Goal: Task Accomplishment & Management: Use online tool/utility

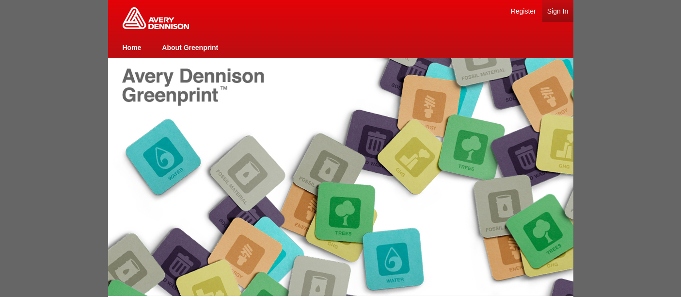
click at [556, 9] on link "Sign In" at bounding box center [557, 11] width 21 height 8
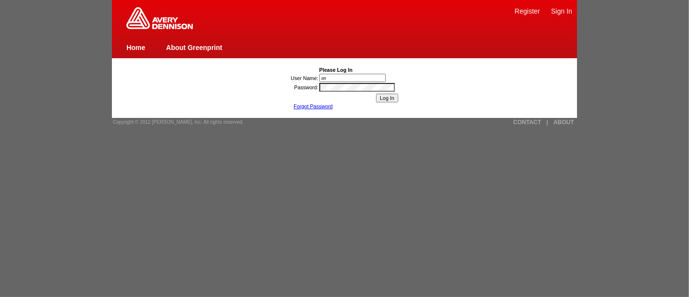
type input "[PERSON_NAME][EMAIL_ADDRESS][DOMAIN_NAME]"
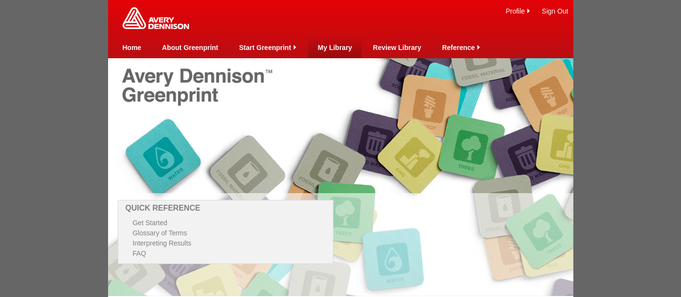
click at [338, 46] on link "My Library" at bounding box center [335, 48] width 34 height 8
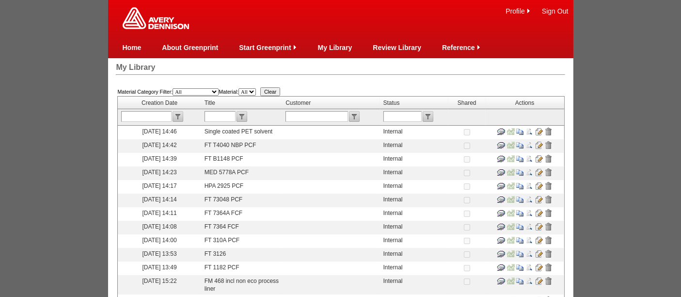
click at [225, 116] on input "text" at bounding box center [220, 116] width 31 height 11
type input "1827"
click at [247, 116] on input "submit" at bounding box center [242, 116] width 11 height 11
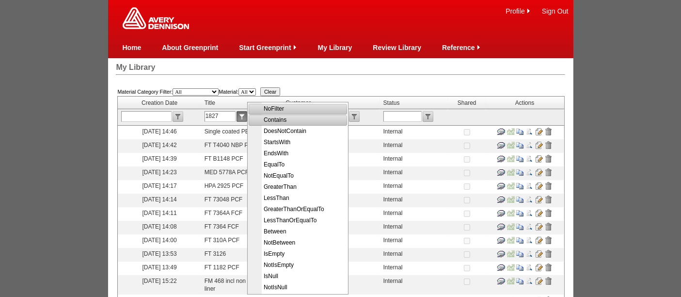
click at [279, 119] on span "Contains" at bounding box center [298, 119] width 97 height 11
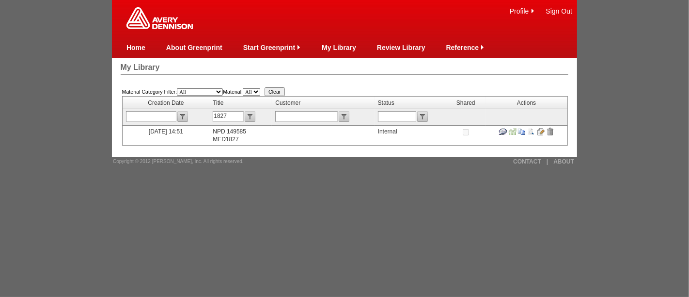
click at [541, 132] on input "image" at bounding box center [541, 131] width 8 height 8
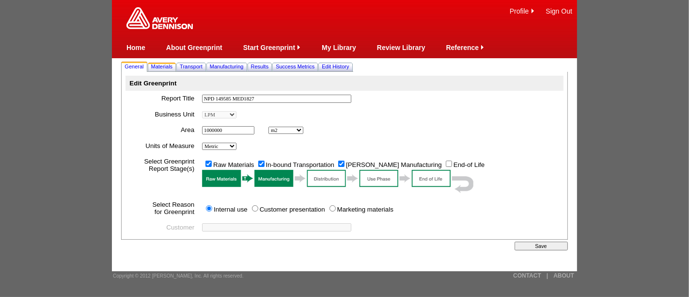
click at [172, 66] on span "Materials" at bounding box center [162, 66] width 22 height 6
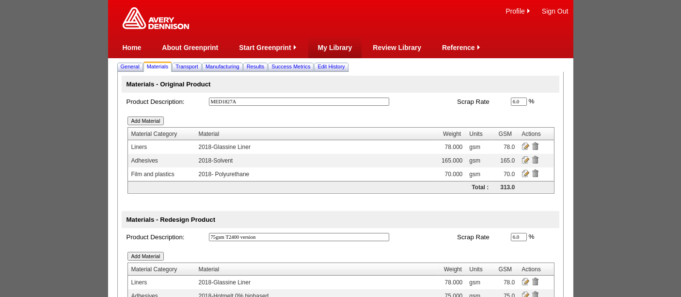
click at [332, 46] on link "My Library" at bounding box center [335, 48] width 34 height 8
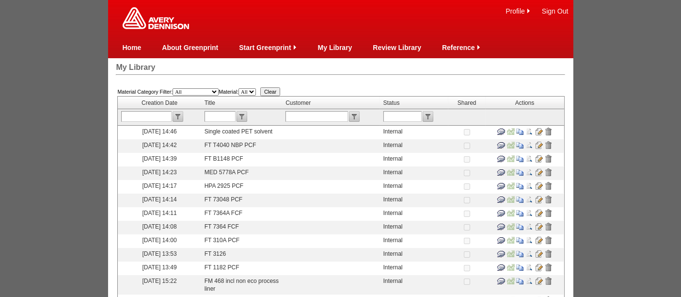
click at [215, 112] on input "text" at bounding box center [220, 116] width 31 height 11
type input "6364"
click at [246, 117] on input "submit" at bounding box center [242, 116] width 11 height 11
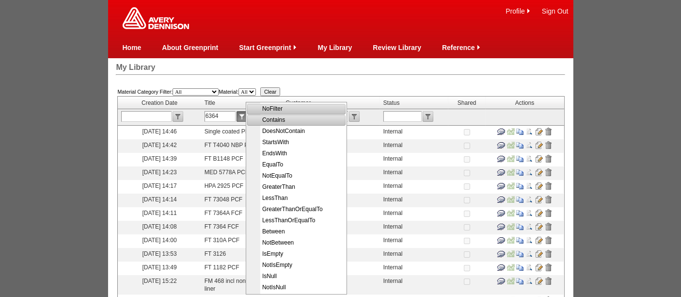
click at [275, 124] on span "Contains" at bounding box center [297, 119] width 97 height 11
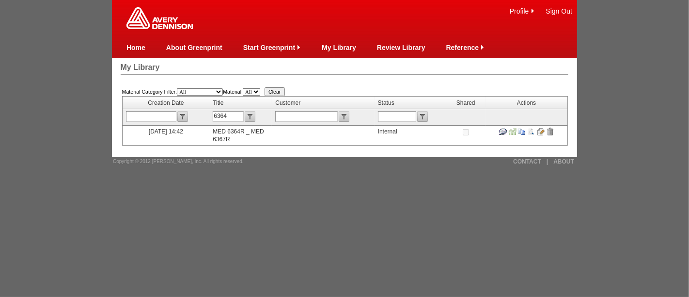
click at [539, 131] on input "image" at bounding box center [541, 131] width 8 height 8
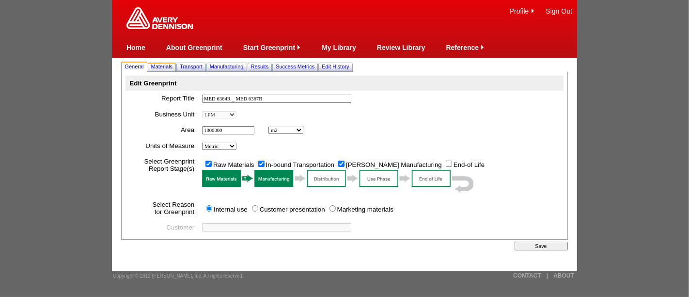
click at [169, 68] on span "Materials" at bounding box center [162, 66] width 22 height 6
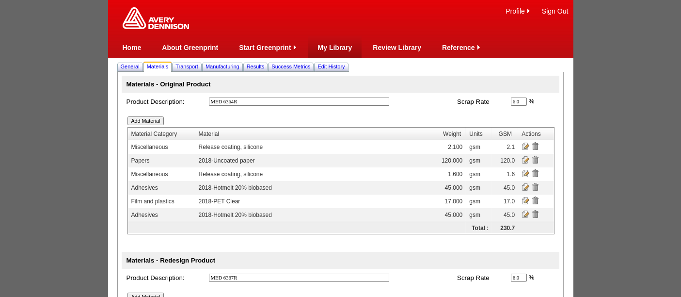
click at [340, 46] on link "My Library" at bounding box center [335, 48] width 34 height 8
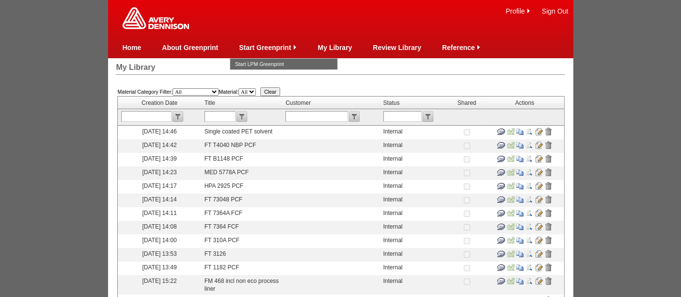
click at [219, 112] on input "text" at bounding box center [220, 116] width 31 height 11
type input "6369"
click at [247, 117] on input "submit" at bounding box center [242, 116] width 11 height 11
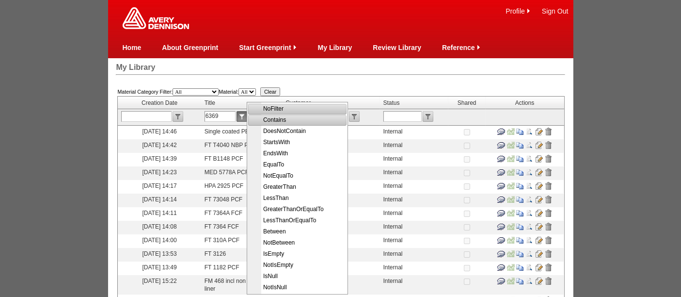
click at [277, 117] on span "Contains" at bounding box center [298, 119] width 97 height 11
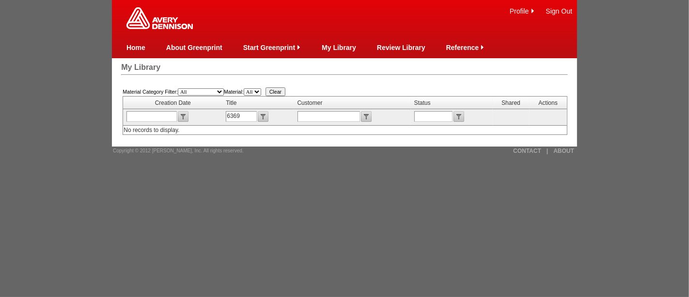
click at [245, 113] on input "6369" at bounding box center [241, 116] width 31 height 11
type input "6364"
click at [263, 116] on input "submit" at bounding box center [263, 116] width 11 height 11
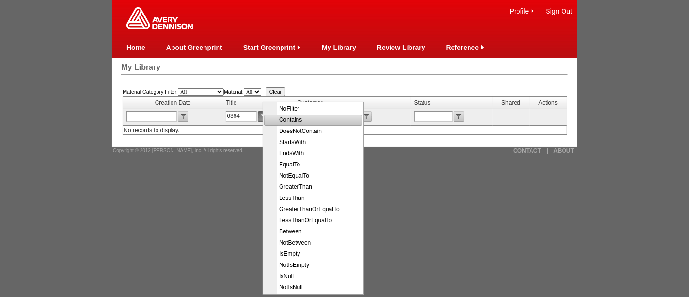
click at [286, 122] on span "Contains" at bounding box center [314, 119] width 97 height 11
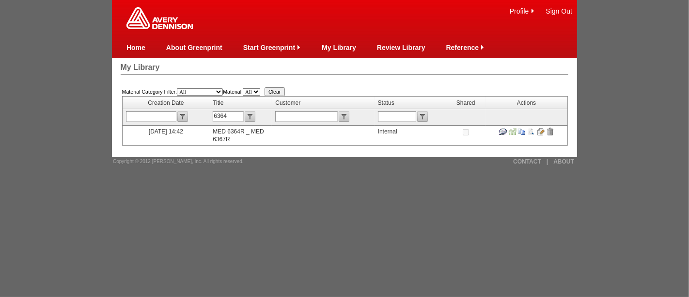
click at [539, 126] on td at bounding box center [527, 135] width 82 height 19
click at [542, 132] on input "image" at bounding box center [541, 131] width 8 height 8
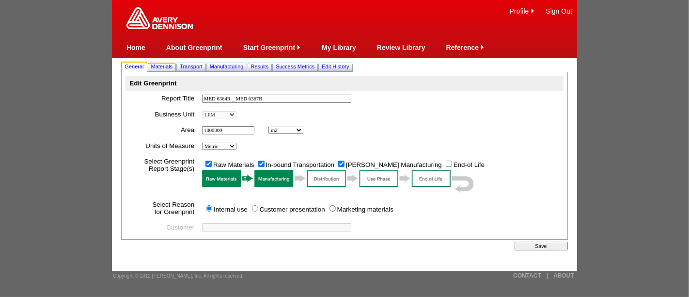
click at [165, 67] on span "Materials" at bounding box center [162, 66] width 22 height 6
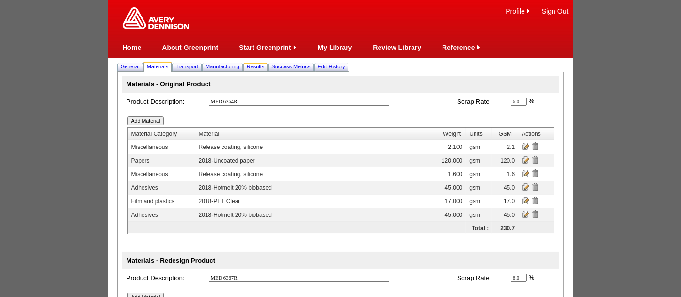
click at [265, 67] on span "Results" at bounding box center [256, 66] width 18 height 6
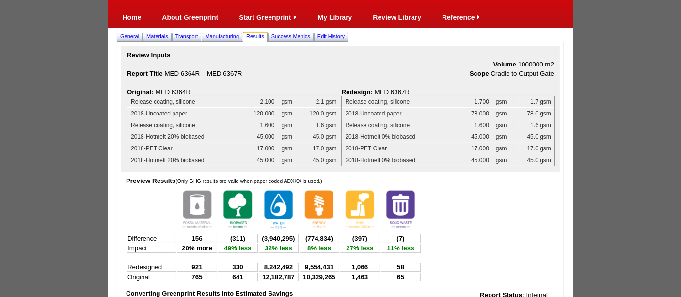
scroll to position [14, 0]
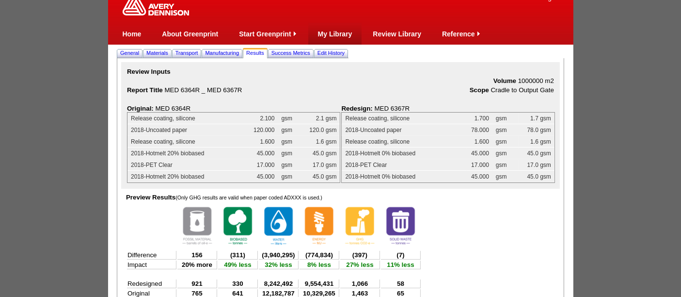
click at [338, 32] on link "My Library" at bounding box center [335, 34] width 34 height 8
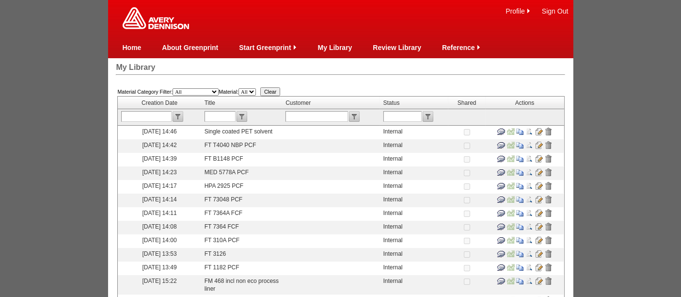
click at [225, 111] on input "text" at bounding box center [220, 116] width 31 height 11
type input "1827"
click at [243, 115] on input "submit" at bounding box center [242, 116] width 11 height 11
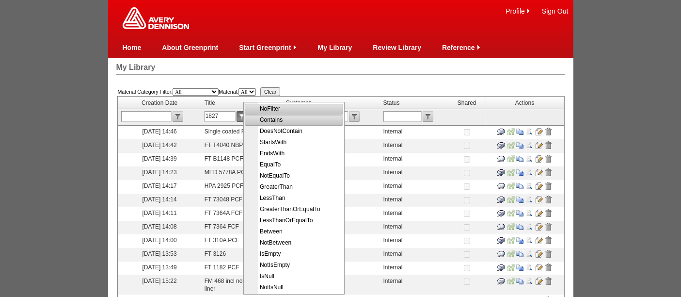
click at [273, 122] on span "Contains" at bounding box center [294, 119] width 97 height 11
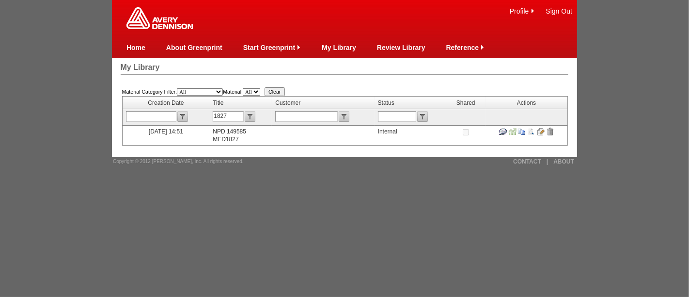
click at [541, 131] on input "image" at bounding box center [541, 131] width 8 height 8
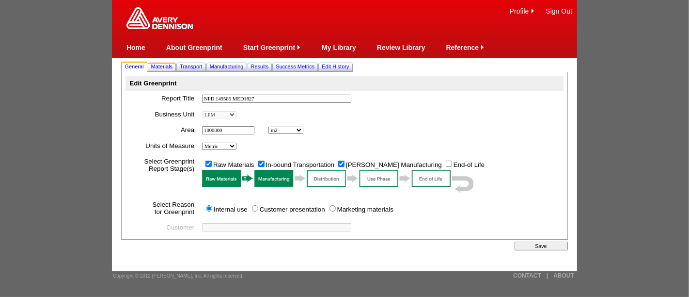
click at [158, 65] on span "Materials" at bounding box center [162, 66] width 22 height 6
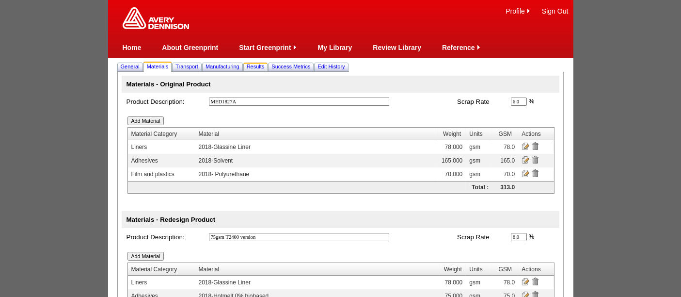
click at [265, 67] on span "Results" at bounding box center [256, 66] width 18 height 6
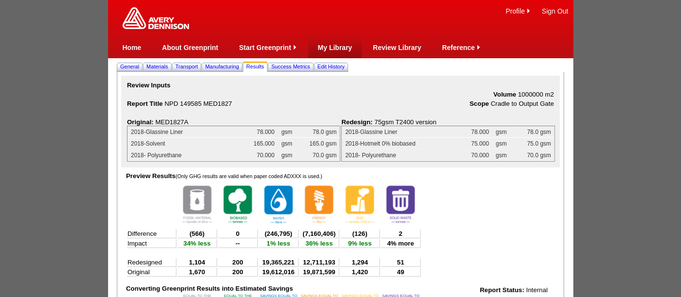
click at [338, 44] on link "My Library" at bounding box center [335, 48] width 34 height 8
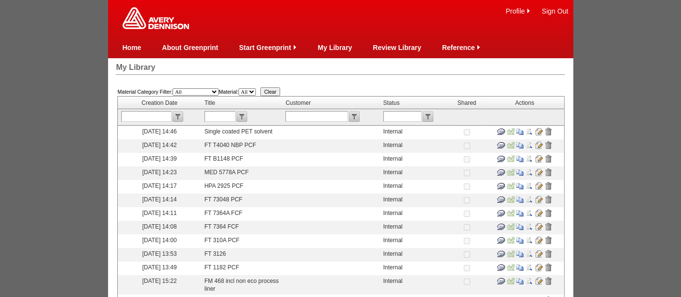
click at [218, 118] on input "text" at bounding box center [220, 116] width 31 height 11
type input "6364"
click at [247, 111] on input "submit" at bounding box center [242, 116] width 11 height 11
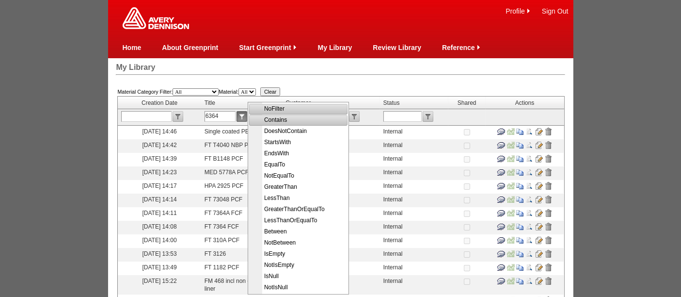
click at [278, 120] on span "Contains" at bounding box center [299, 119] width 97 height 11
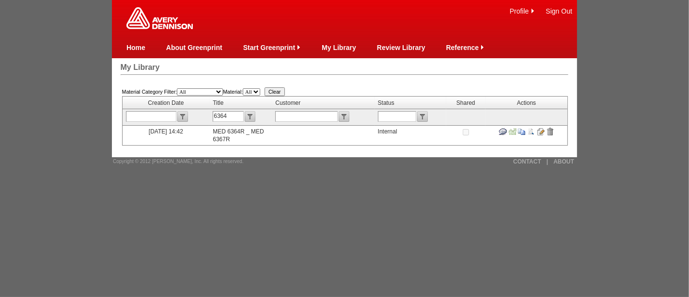
click at [522, 130] on input "image" at bounding box center [522, 131] width 8 height 8
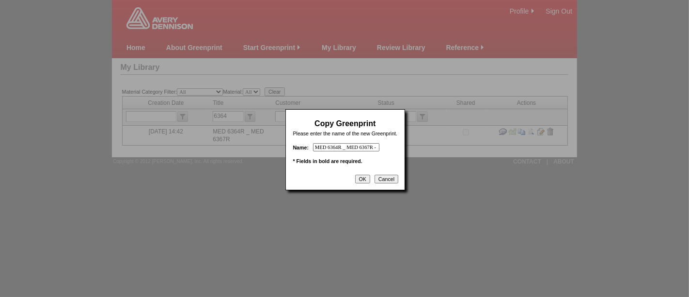
scroll to position [0, 14]
drag, startPoint x: 335, startPoint y: 145, endPoint x: 401, endPoint y: 157, distance: 66.9
click at [401, 157] on div "Copy Greenprint Please enter the name of the new Greenprint. Name: MED 6364R _ …" at bounding box center [345, 149] width 120 height 81
type input "MED 6369Y PCF"
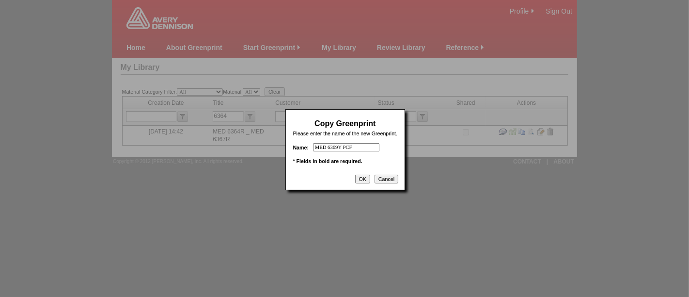
click at [358, 179] on input "OK" at bounding box center [362, 178] width 15 height 9
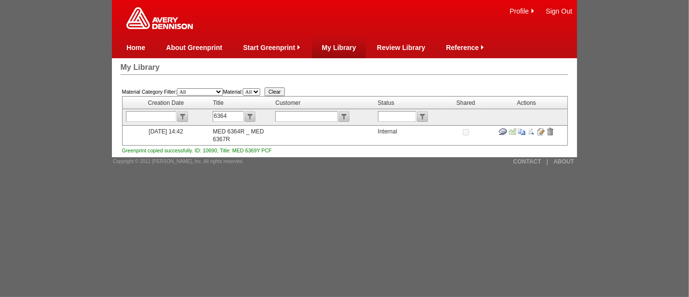
click at [342, 46] on link "My Library" at bounding box center [339, 48] width 34 height 8
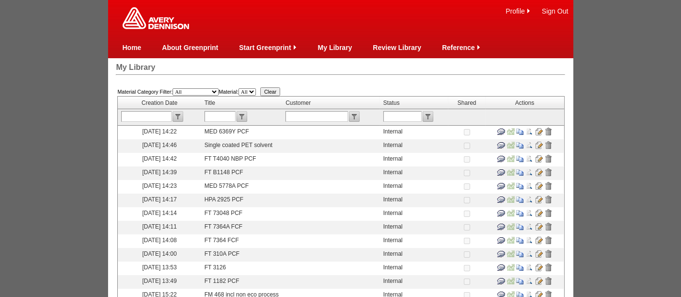
click at [535, 128] on input "image" at bounding box center [539, 131] width 8 height 8
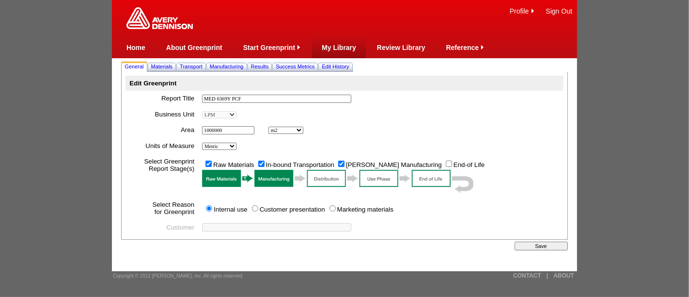
click at [336, 44] on link "My Library" at bounding box center [339, 48] width 34 height 8
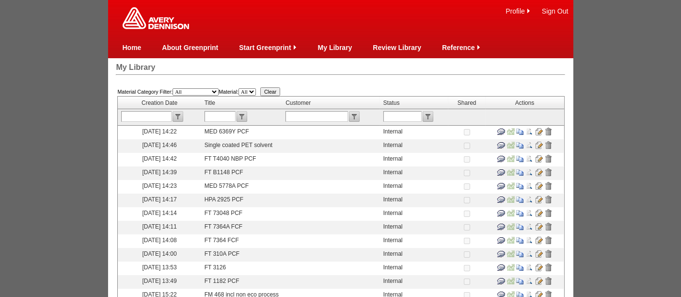
click at [222, 112] on input "text" at bounding box center [220, 116] width 31 height 11
type input "6464"
click at [246, 117] on input "submit" at bounding box center [242, 116] width 11 height 11
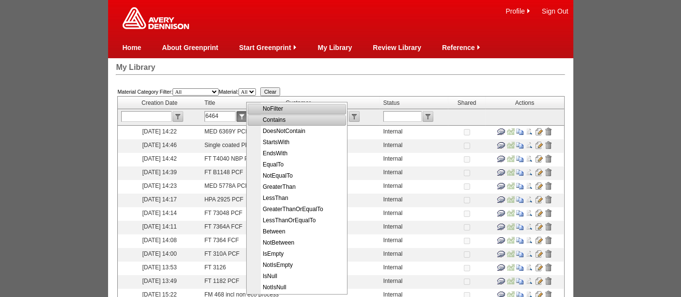
click at [273, 125] on span "Contains" at bounding box center [297, 119] width 97 height 11
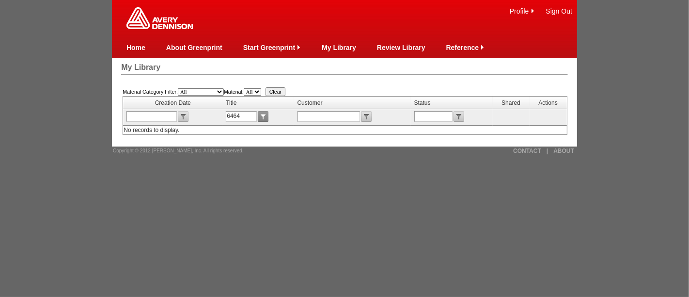
click at [266, 117] on input "submit" at bounding box center [263, 116] width 11 height 11
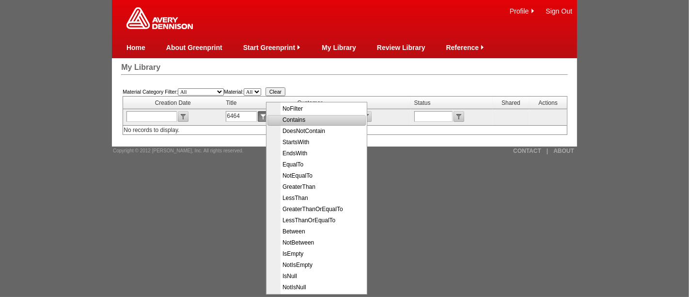
click at [233, 116] on input "6464" at bounding box center [241, 116] width 31 height 11
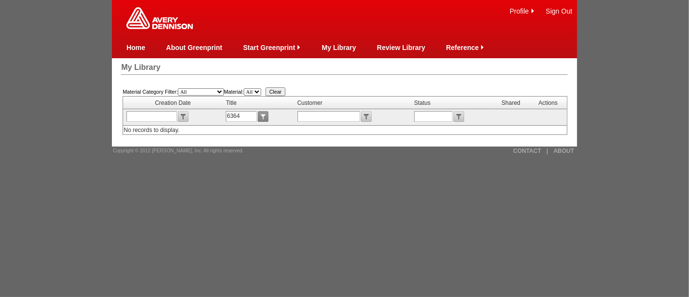
type input "6364"
click at [263, 118] on input "submit" at bounding box center [263, 116] width 11 height 11
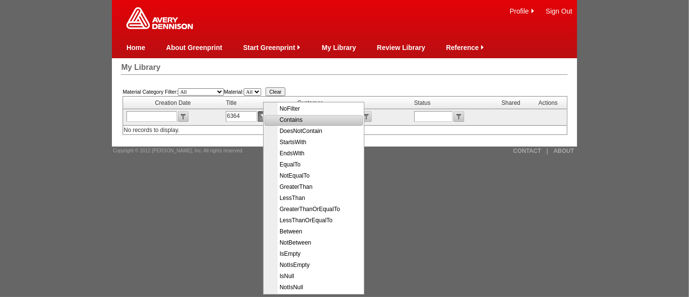
click at [301, 122] on span "Contains" at bounding box center [314, 119] width 97 height 11
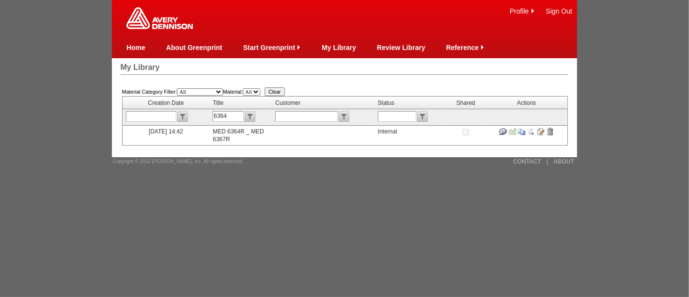
click at [543, 128] on input "image" at bounding box center [541, 131] width 8 height 8
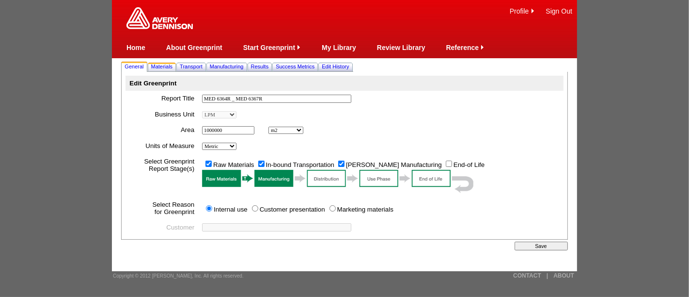
click at [167, 63] on link "Materials" at bounding box center [162, 67] width 26 height 10
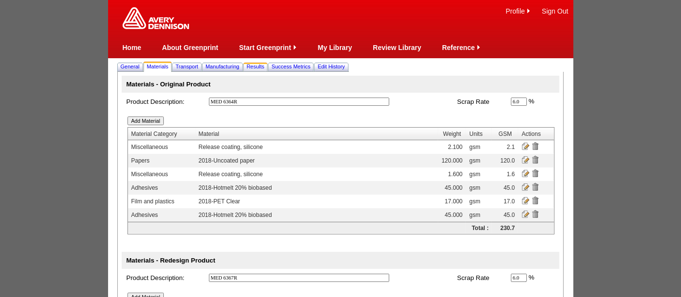
click at [265, 68] on span "Results" at bounding box center [256, 66] width 18 height 6
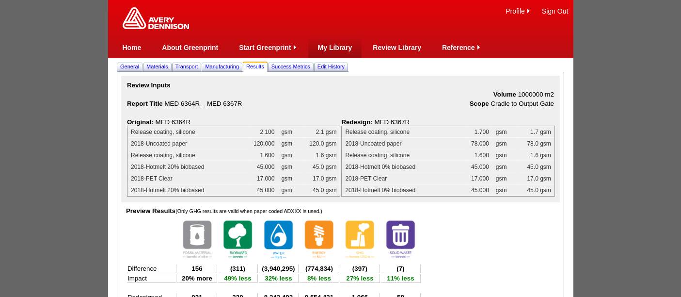
click at [333, 48] on link "My Library" at bounding box center [335, 48] width 34 height 8
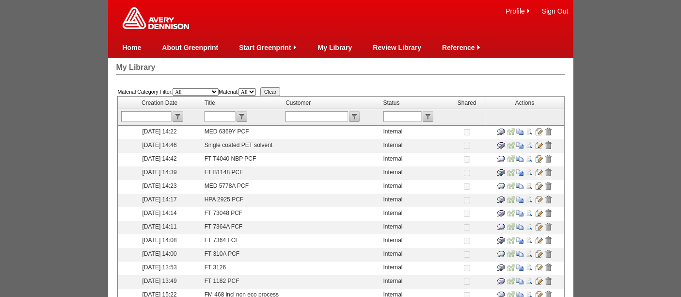
click at [537, 127] on input "image" at bounding box center [539, 131] width 8 height 8
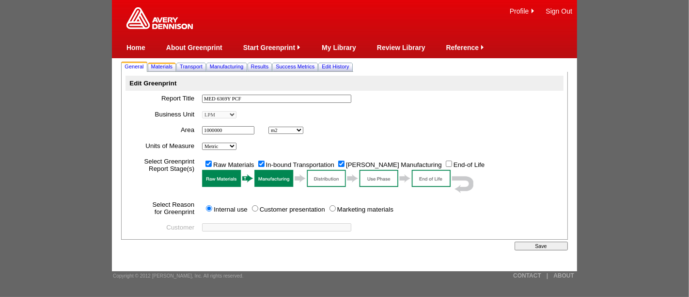
click at [160, 69] on span "Materials" at bounding box center [162, 66] width 22 height 6
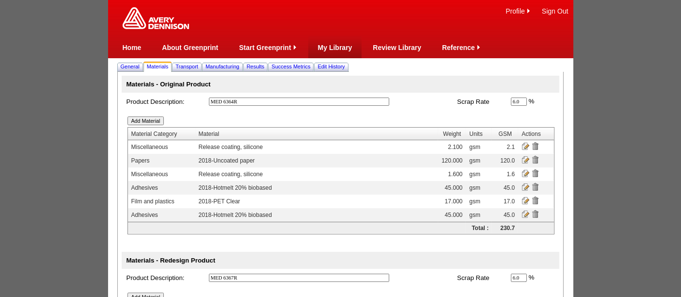
click at [335, 45] on link "My Library" at bounding box center [335, 48] width 34 height 8
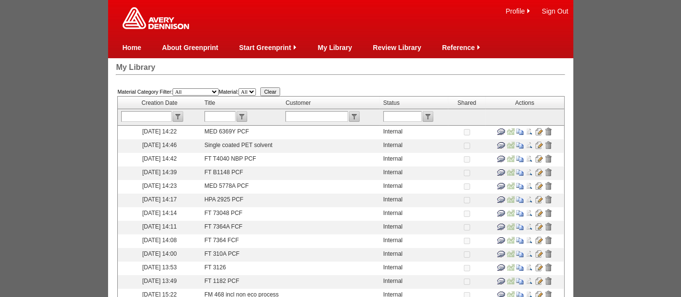
click at [221, 109] on td at bounding box center [241, 117] width 81 height 16
click at [222, 114] on input "text" at bounding box center [220, 116] width 31 height 11
type input "1827"
click at [245, 114] on input "submit" at bounding box center [242, 116] width 11 height 11
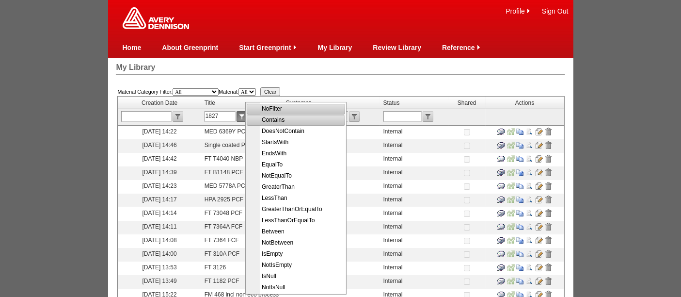
click at [276, 122] on span "Contains" at bounding box center [296, 119] width 97 height 11
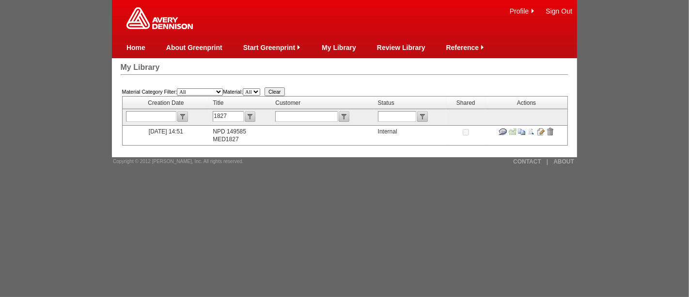
click at [540, 130] on input "image" at bounding box center [541, 131] width 8 height 8
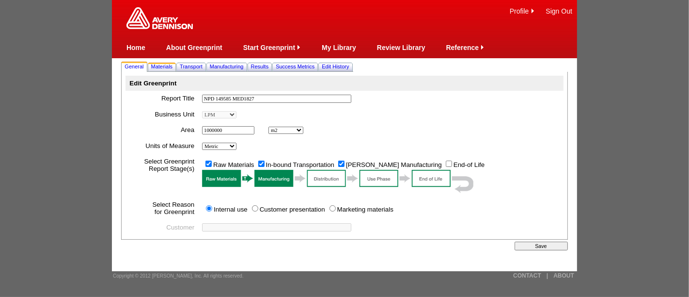
click at [162, 67] on span "Materials" at bounding box center [162, 66] width 22 height 6
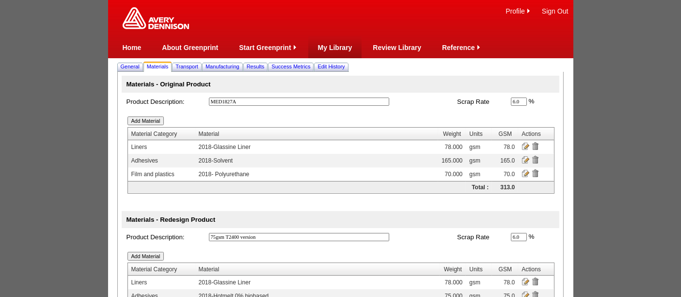
click at [332, 47] on link "My Library" at bounding box center [335, 48] width 34 height 8
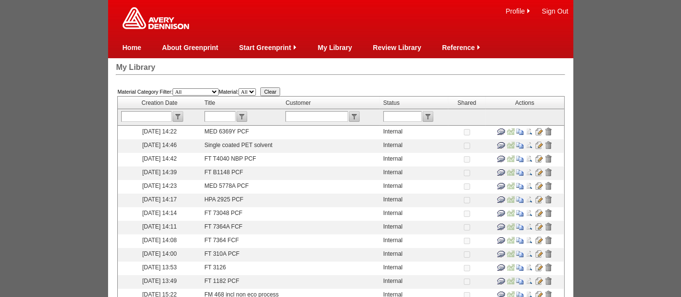
click at [217, 115] on input "text" at bounding box center [220, 116] width 31 height 11
type input "1827"
click at [246, 121] on td "1827" at bounding box center [241, 117] width 81 height 16
click at [246, 120] on input "submit" at bounding box center [242, 116] width 11 height 11
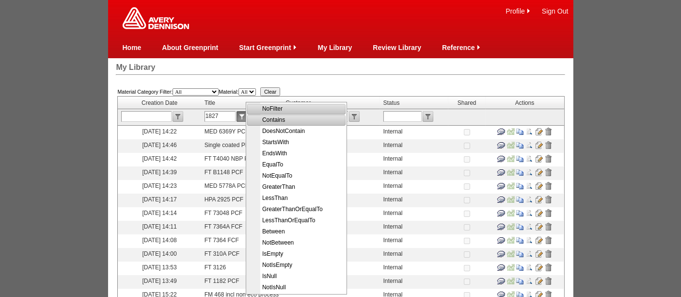
click at [281, 118] on span "Contains" at bounding box center [297, 119] width 97 height 11
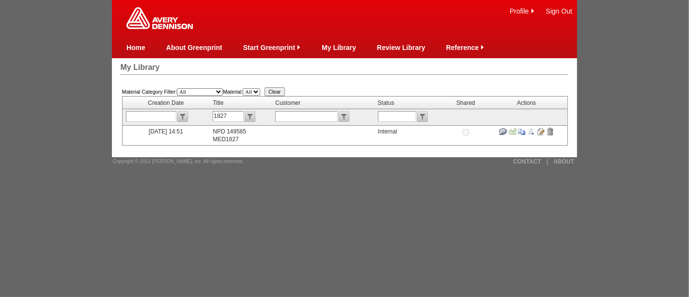
click at [522, 127] on input "image" at bounding box center [522, 131] width 8 height 8
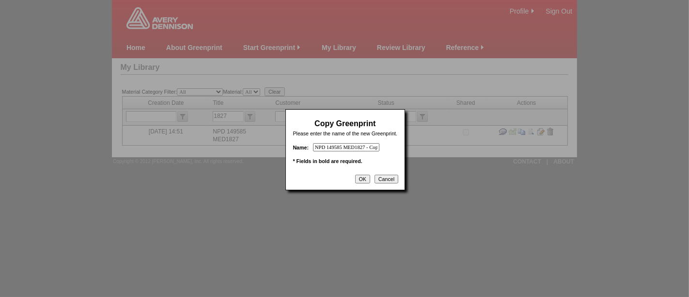
click at [346, 146] on input "NPD 149585 MED1827 - Copy" at bounding box center [346, 147] width 66 height 8
type input "MED1827S PCF"
click at [360, 177] on input "OK" at bounding box center [362, 178] width 15 height 9
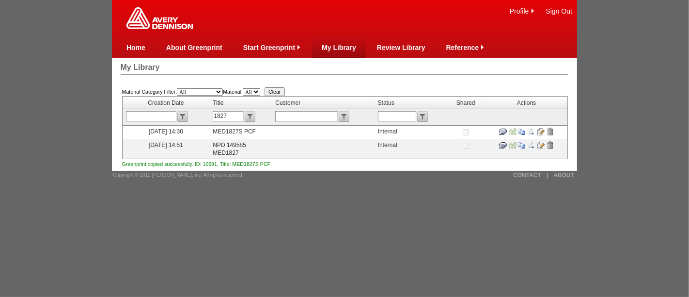
click at [339, 53] on td "My Library" at bounding box center [339, 47] width 34 height 22
click at [541, 129] on input "image" at bounding box center [541, 131] width 8 height 8
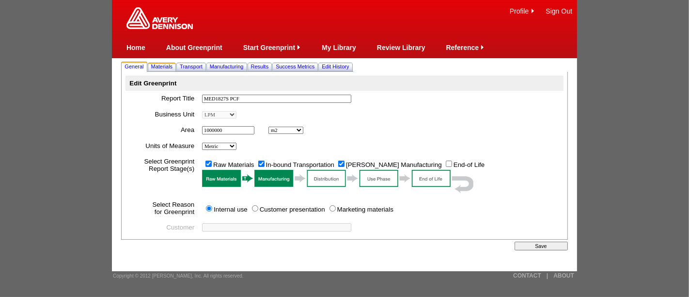
click at [170, 63] on span "Materials" at bounding box center [162, 66] width 22 height 6
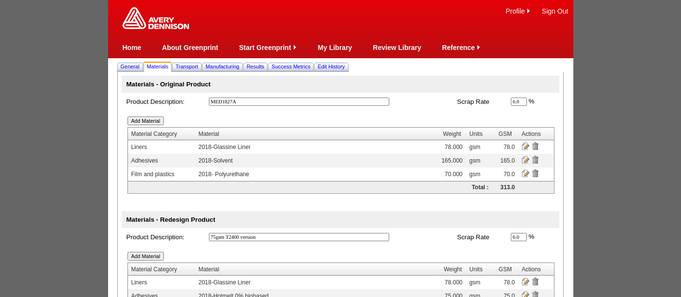
click at [248, 101] on input "MED1827A" at bounding box center [299, 101] width 180 height 8
type input "MED1827"
click at [248, 101] on input "MED1827A" at bounding box center [299, 101] width 180 height 8
type input "MED1827S"
click at [280, 237] on input "75gsm T2400 version" at bounding box center [299, 237] width 180 height 8
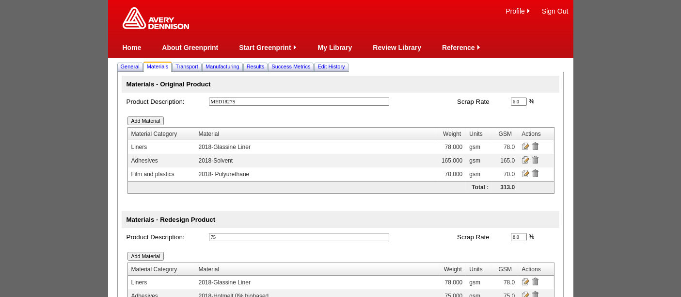
type input "7"
type input "zero reference"
click at [528, 277] on input "image" at bounding box center [526, 281] width 8 height 8
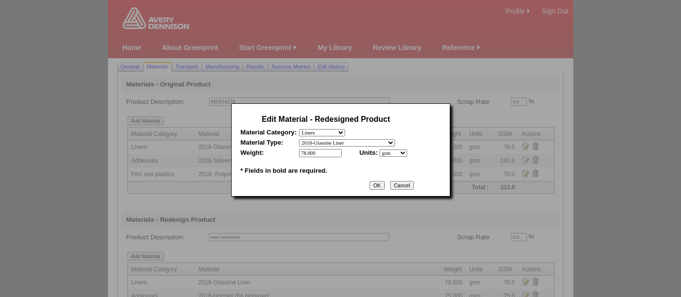
click at [333, 149] on input "78.000" at bounding box center [320, 153] width 43 height 8
type input "7"
type input "à"
type input "0"
click at [384, 181] on input "OK" at bounding box center [376, 185] width 15 height 9
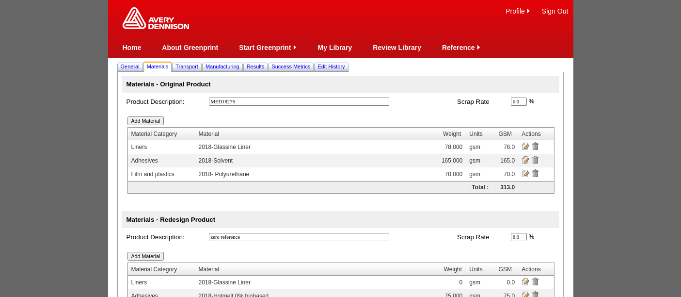
scroll to position [88, 0]
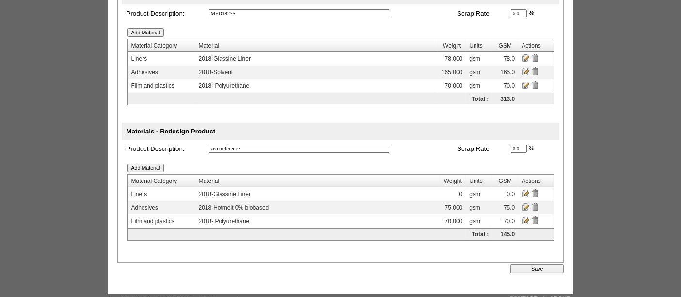
click at [528, 203] on input "image" at bounding box center [526, 207] width 8 height 8
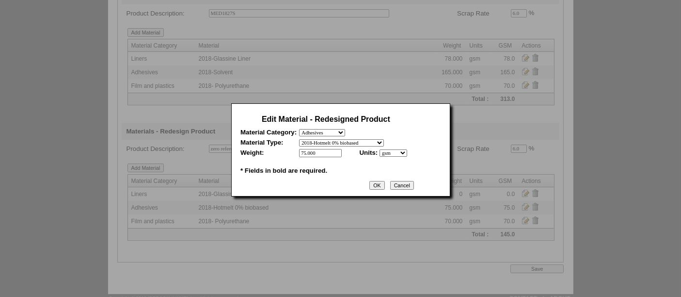
scroll to position [0, 0]
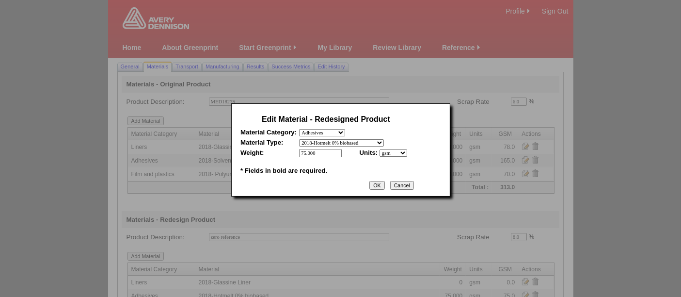
click at [334, 152] on input "75.000" at bounding box center [320, 153] width 43 height 8
type input "7"
type input "0"
click at [380, 183] on input "OK" at bounding box center [376, 185] width 15 height 9
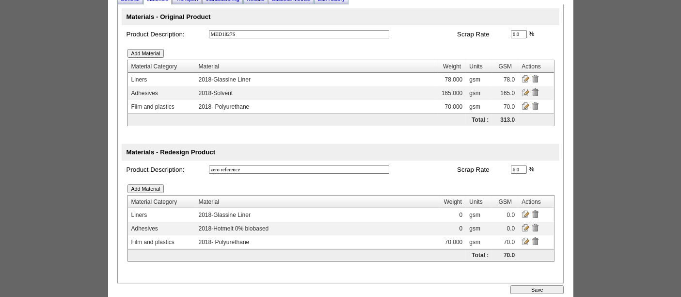
scroll to position [70, 0]
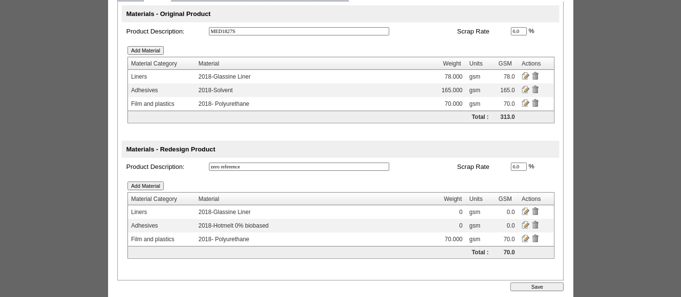
click at [525, 236] on input "image" at bounding box center [526, 238] width 8 height 8
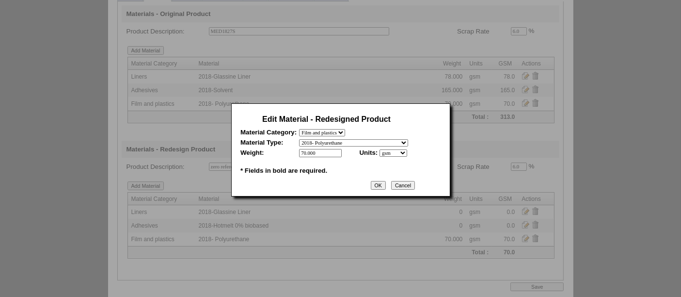
scroll to position [61, 0]
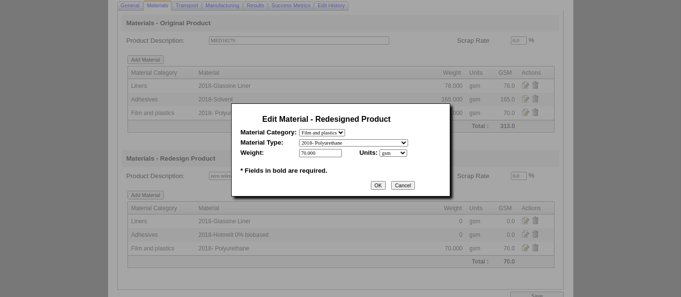
click at [330, 156] on input "70.000" at bounding box center [320, 153] width 43 height 8
type input "7"
type input "0"
click at [380, 185] on input "OK" at bounding box center [378, 185] width 15 height 9
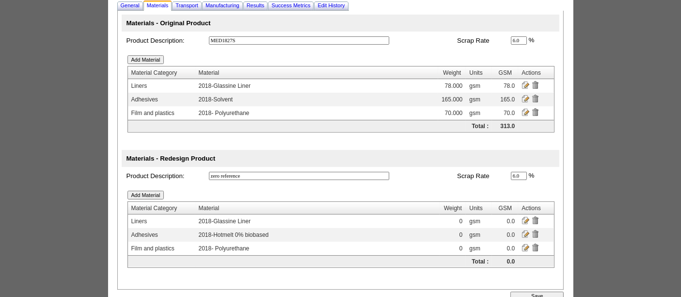
click at [525, 97] on input "image" at bounding box center [526, 99] width 8 height 8
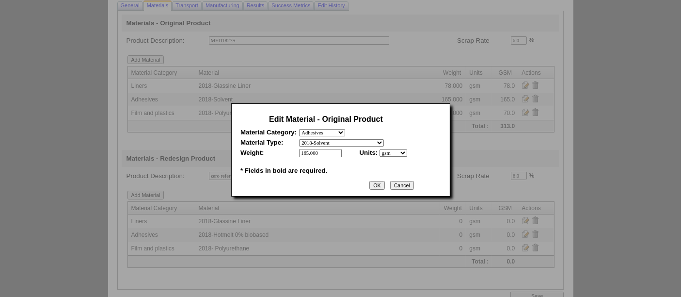
click at [325, 152] on input "165.000" at bounding box center [320, 153] width 43 height 8
type input "1"
type input "126"
click at [380, 182] on input "OK" at bounding box center [376, 185] width 15 height 9
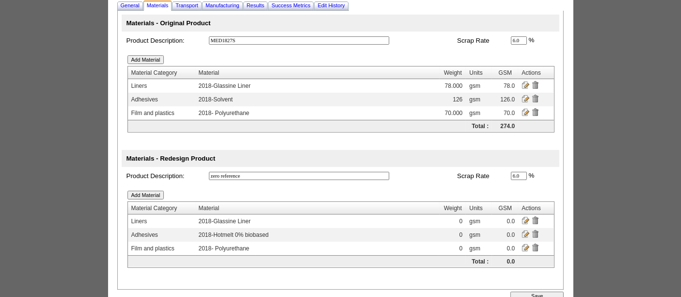
click at [526, 83] on input "image" at bounding box center [526, 85] width 8 height 8
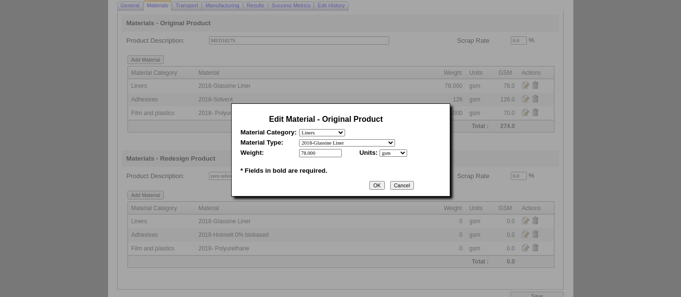
click at [395, 142] on select "- select 2018 CCK Liner, bleached (inc. silicone) 2018 Foil 2018- PCK Liner 201…" at bounding box center [347, 142] width 96 height 7
select select "377"
click at [299, 139] on select "- select 2018 CCK Liner, bleached (inc. silicone) 2018 Foil 2018- PCK Liner 201…" at bounding box center [347, 142] width 96 height 7
click at [332, 152] on input "78.000" at bounding box center [320, 153] width 43 height 8
type input "7"
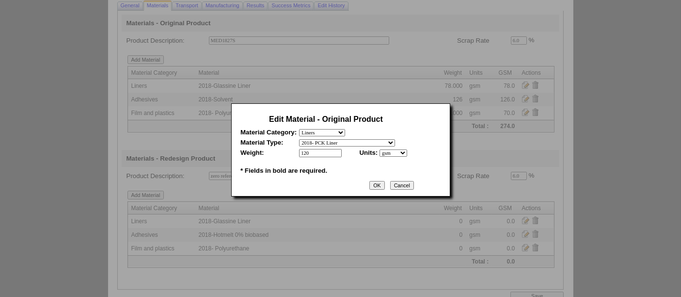
type input "120"
click at [382, 182] on input "OK" at bounding box center [376, 185] width 15 height 9
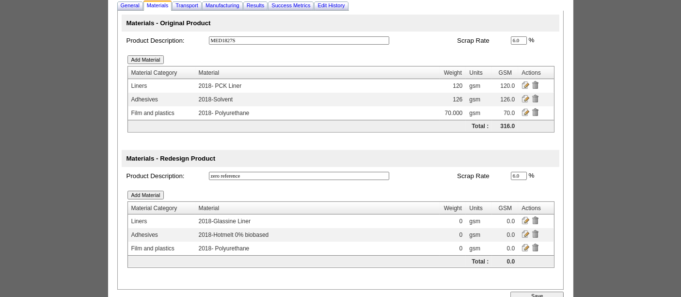
scroll to position [88, 0]
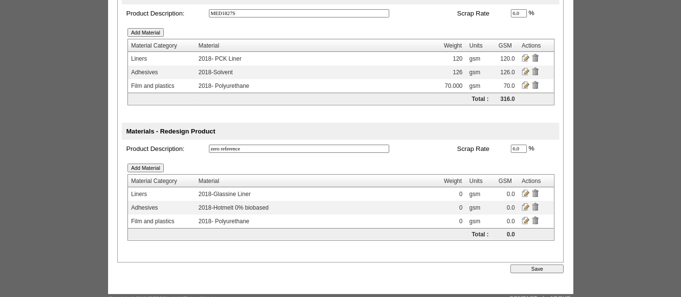
click at [525, 264] on input "Save" at bounding box center [536, 268] width 53 height 9
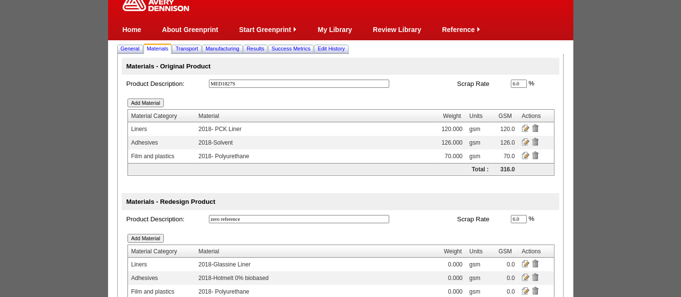
scroll to position [2, 0]
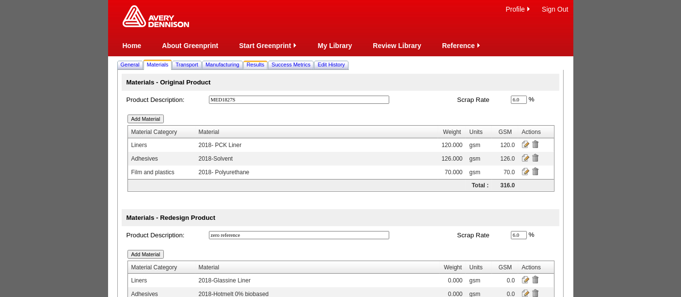
click at [265, 66] on span "Results" at bounding box center [256, 65] width 18 height 6
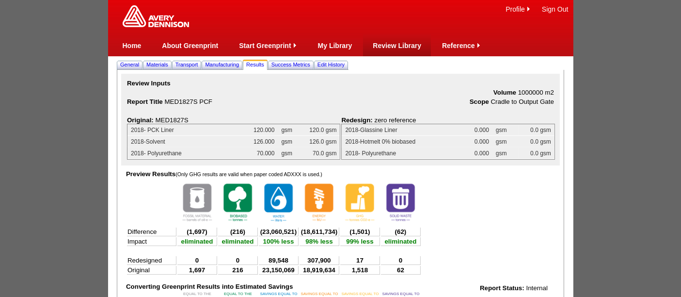
click at [389, 44] on link "Review Library" at bounding box center [397, 46] width 48 height 8
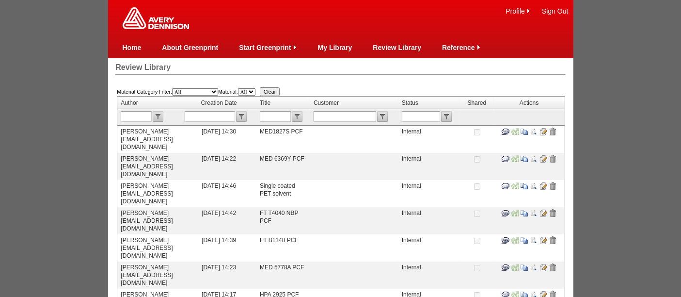
click at [235, 115] on input "text" at bounding box center [210, 116] width 50 height 11
click at [291, 115] on input "text" at bounding box center [275, 116] width 31 height 11
type input "6389"
click at [302, 112] on input "submit" at bounding box center [297, 116] width 11 height 11
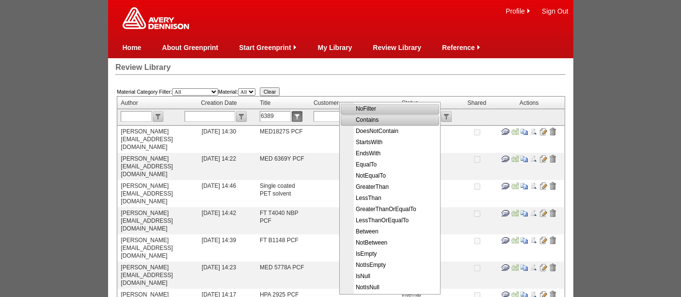
click at [363, 118] on span "Contains" at bounding box center [390, 119] width 97 height 11
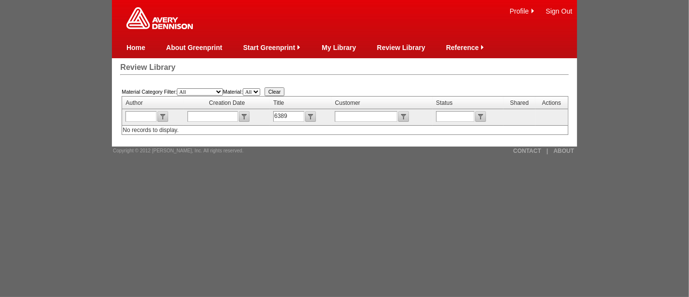
click at [295, 114] on input "6389" at bounding box center [288, 116] width 31 height 11
type input "6369"
click at [309, 117] on input "submit" at bounding box center [310, 116] width 11 height 11
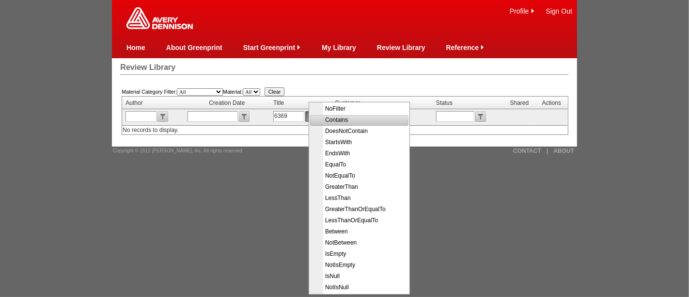
click at [342, 119] on span "Contains" at bounding box center [360, 119] width 97 height 11
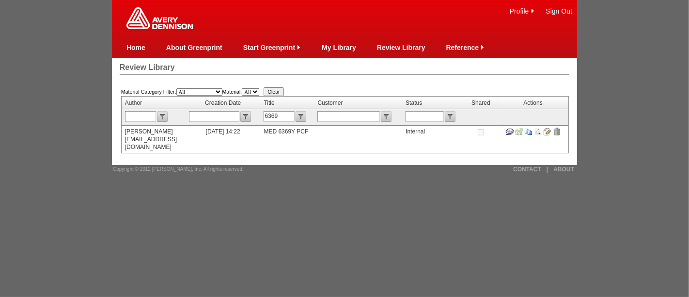
click at [551, 127] on input "image" at bounding box center [547, 131] width 8 height 8
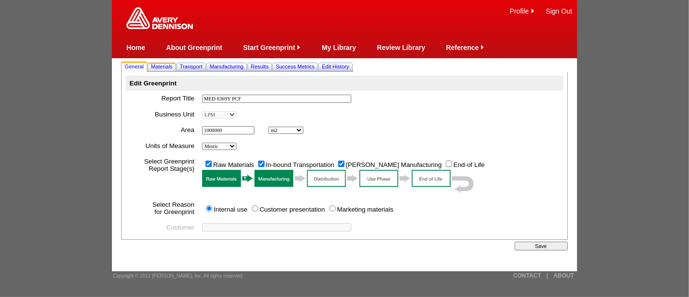
click at [162, 66] on span "Materials" at bounding box center [162, 66] width 22 height 6
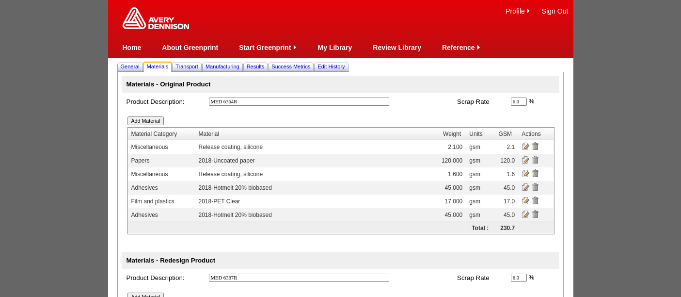
click at [264, 102] on input "MED 6364R" at bounding box center [299, 101] width 180 height 8
type input "MED 6369Y"
click at [245, 277] on input "MED 6367R" at bounding box center [299, 277] width 180 height 8
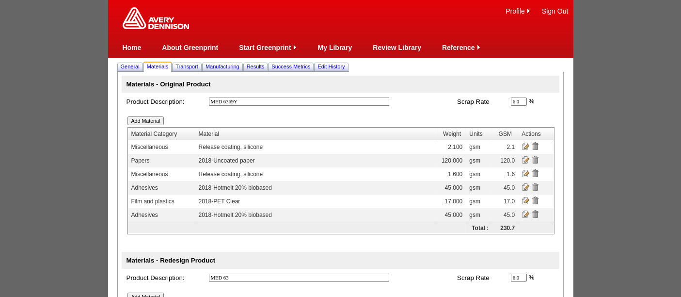
click at [245, 277] on input "MED 63" at bounding box center [299, 277] width 180 height 8
type input "MED 6367"
click at [640, 92] on html "Profile Sign Out Change Password Change Password Question Home About Greenprint…" at bounding box center [340, 236] width 681 height 472
click at [247, 102] on input "MED 6369Y" at bounding box center [299, 101] width 180 height 8
type input "M"
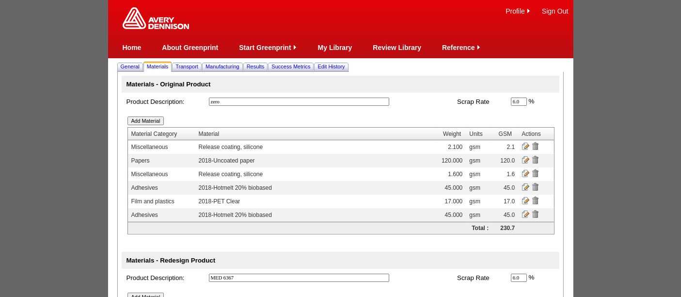
type input "zero reference"
click at [128, 63] on span "General" at bounding box center [130, 66] width 19 height 6
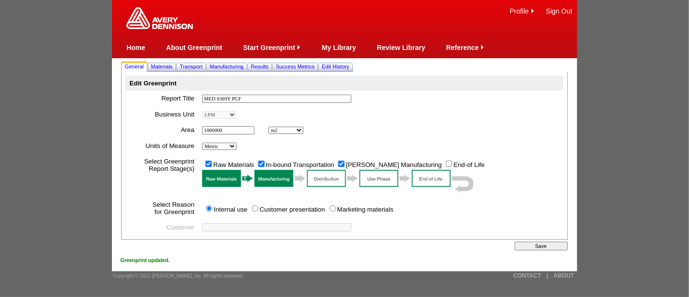
click at [234, 98] on input "MED 6369Y PCF" at bounding box center [276, 99] width 149 height 8
type input "MED 6389R PCF"
click at [163, 63] on span "Materials" at bounding box center [162, 66] width 22 height 6
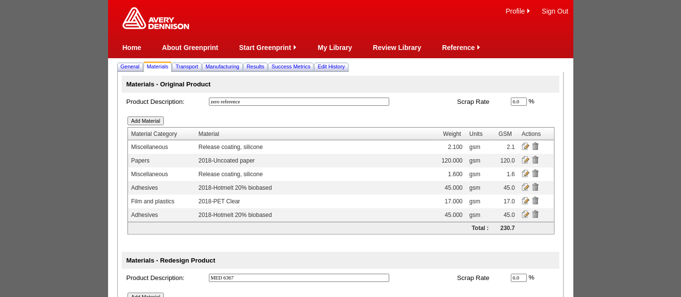
click at [260, 274] on input "MED 6367" at bounding box center [299, 277] width 180 height 8
type input "MED 63"
click at [536, 144] on input "image" at bounding box center [535, 146] width 8 height 8
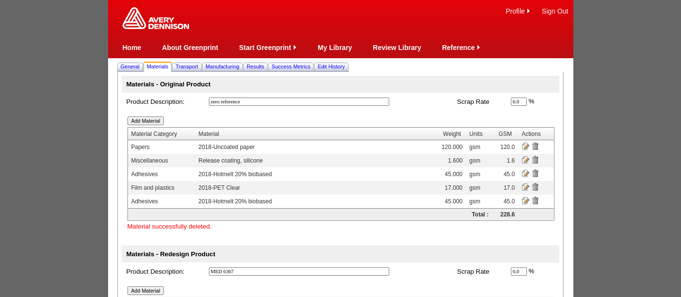
click at [536, 159] on input "image" at bounding box center [535, 160] width 8 height 8
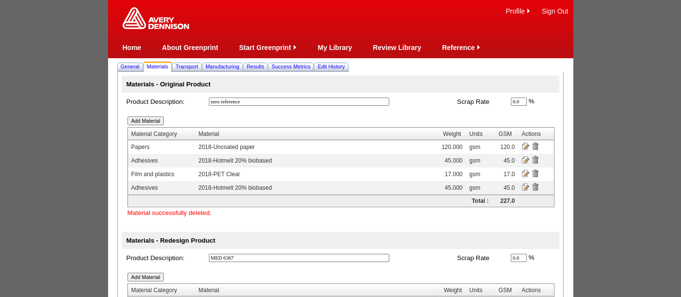
click at [524, 145] on input "image" at bounding box center [526, 146] width 8 height 8
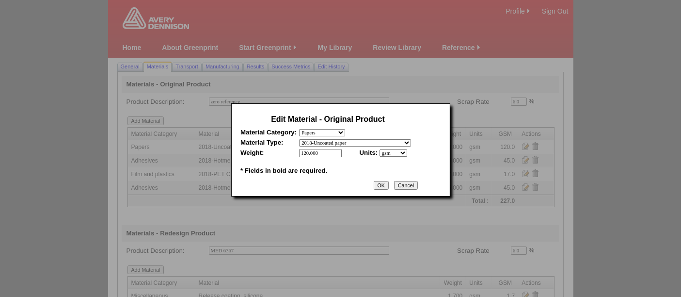
click at [340, 133] on select "- select Film and plastics Papers Liners Adhesives Miscellaneous" at bounding box center [322, 132] width 46 height 7
select select "3"
click at [299, 129] on select "- select Film and plastics Papers Liners Adhesives Miscellaneous" at bounding box center [322, 132] width 46 height 7
click at [388, 140] on select "- select 2018 CCK Liner, bleached (inc. silicone) 2018 Foil 2018- PCK Liner 201…" at bounding box center [347, 142] width 96 height 7
select select "346"
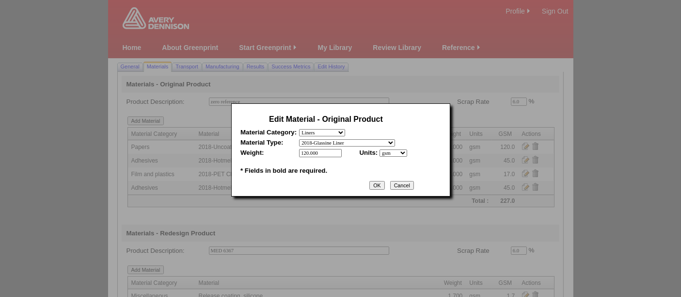
click at [299, 139] on select "- select 2018 CCK Liner, bleached (inc. silicone) 2018 Foil 2018- PCK Liner 201…" at bounding box center [347, 142] width 96 height 7
click at [329, 154] on input "120.000" at bounding box center [320, 153] width 43 height 8
type input "1"
type input "0"
click at [381, 183] on input "OK" at bounding box center [376, 185] width 15 height 9
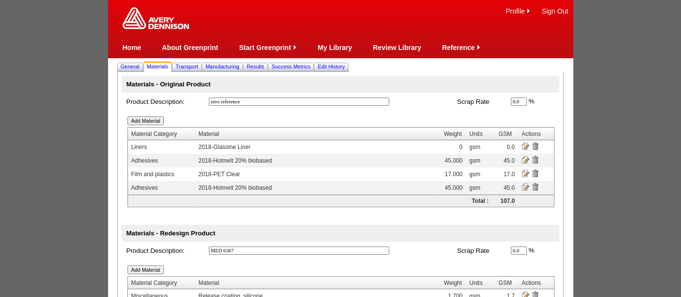
click at [525, 159] on input "image" at bounding box center [526, 160] width 8 height 8
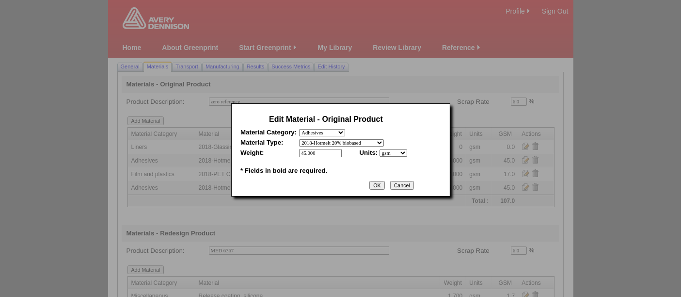
drag, startPoint x: 328, startPoint y: 154, endPoint x: 254, endPoint y: 156, distance: 73.7
click at [254, 156] on tr "Weight: 45.000 * * Units: - select mil lbs microns gsm *" at bounding box center [325, 153] width 171 height 8
type input "0"
click at [377, 183] on input "OK" at bounding box center [376, 185] width 15 height 9
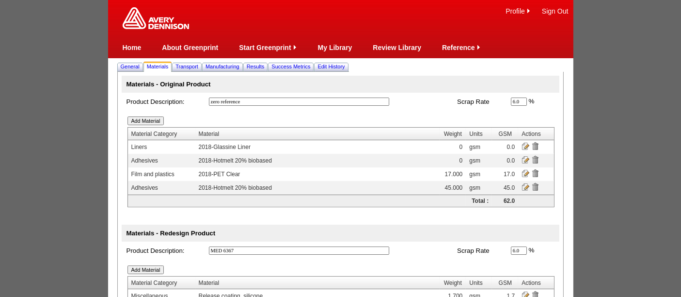
click at [523, 171] on input "image" at bounding box center [526, 173] width 8 height 8
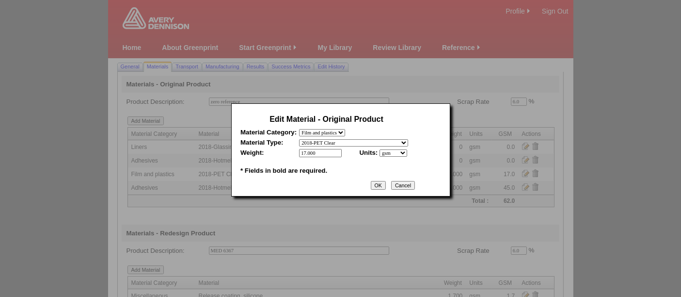
click at [323, 151] on input "17.000" at bounding box center [320, 153] width 43 height 8
type input "1"
type input "0"
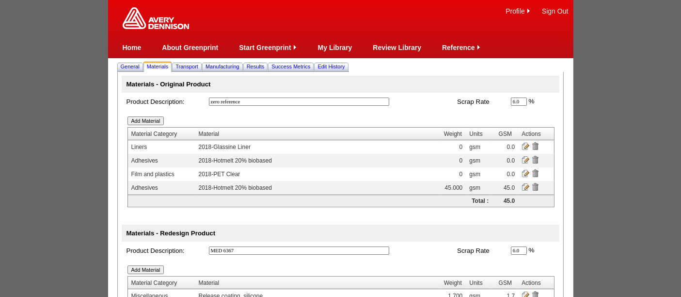
click at [526, 184] on input "image" at bounding box center [526, 187] width 8 height 8
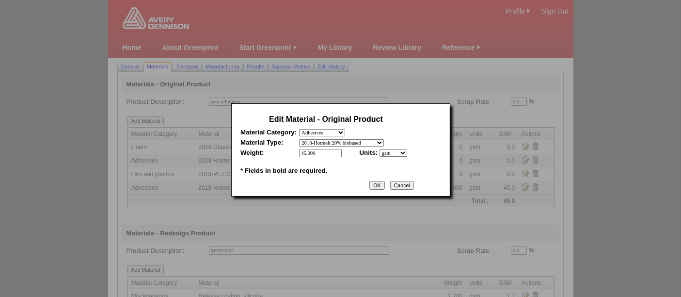
click at [325, 152] on input "45.000" at bounding box center [320, 153] width 43 height 8
type input "4"
type input "0"
click at [383, 182] on input "OK" at bounding box center [376, 185] width 15 height 9
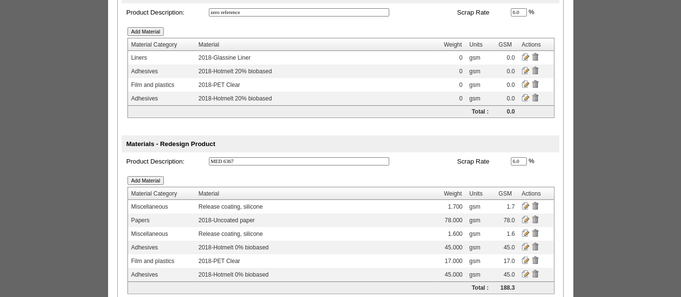
scroll to position [116, 0]
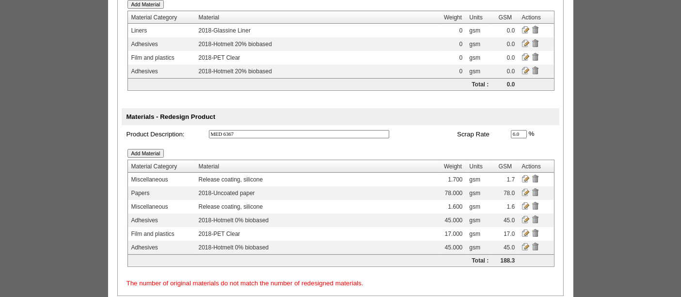
click at [535, 176] on input "image" at bounding box center [535, 178] width 8 height 8
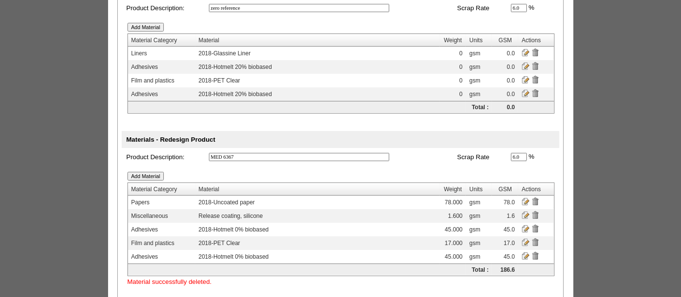
scroll to position [103, 0]
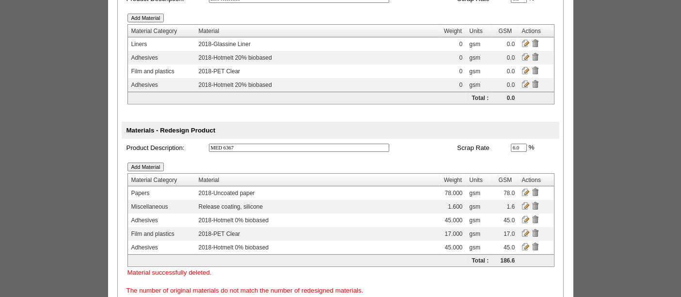
click at [535, 202] on input "image" at bounding box center [535, 206] width 8 height 8
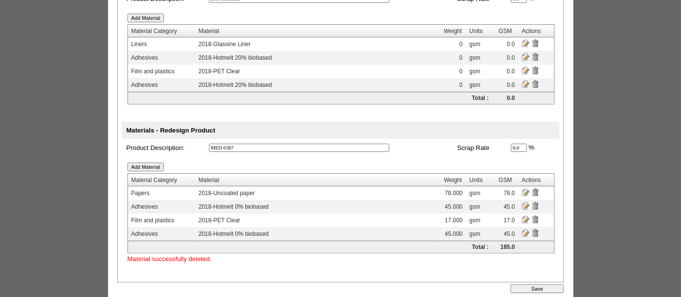
scroll to position [0, 0]
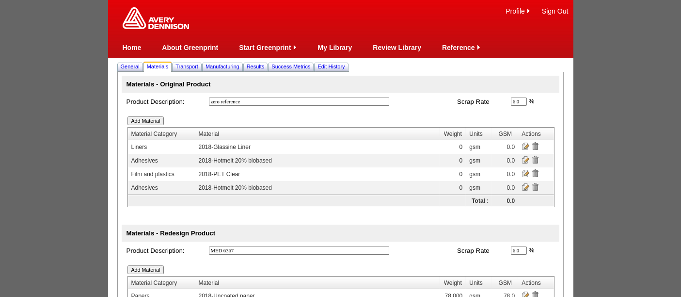
click at [526, 291] on input "image" at bounding box center [526, 295] width 8 height 8
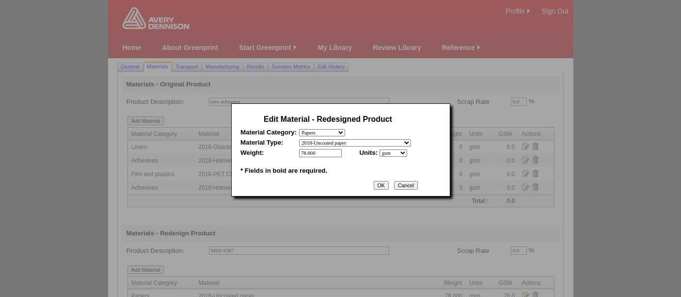
click at [342, 132] on select "- select Film and plastics Papers Liners Adhesives Miscellaneous" at bounding box center [322, 132] width 46 height 7
select select "3"
click at [299, 129] on select "- select Film and plastics Papers Liners Adhesives Miscellaneous" at bounding box center [322, 132] width 46 height 7
click at [395, 140] on select "- select 2018 CCK Liner, bleached (inc. silicone) 2018 Foil 2018- PCK Liner 201…" at bounding box center [347, 142] width 96 height 7
select select "346"
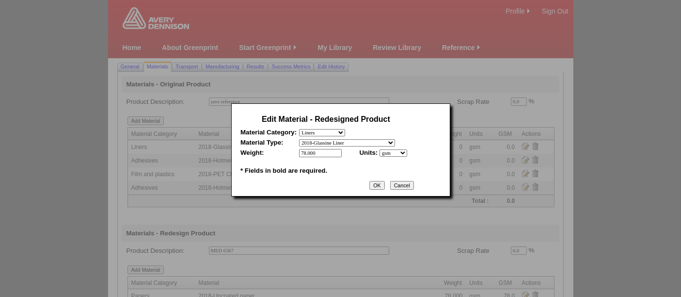
click at [299, 139] on select "- select 2018 CCK Liner, bleached (inc. silicone) 2018 Foil 2018- PCK Liner 201…" at bounding box center [347, 142] width 96 height 7
click at [383, 182] on input "OK" at bounding box center [376, 185] width 15 height 9
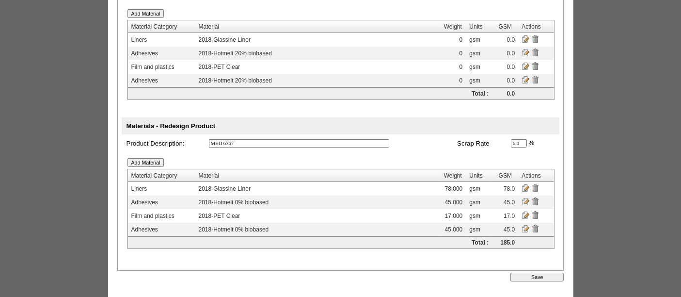
scroll to position [108, 0]
click at [142, 159] on input "Add Material" at bounding box center [145, 161] width 37 height 9
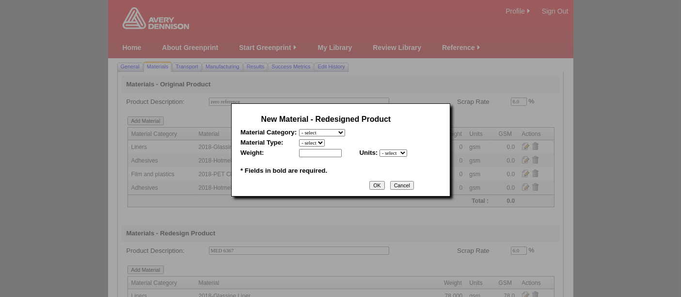
click at [333, 130] on select "- select Film and plastics Papers Liners Adhesives Miscellaneous" at bounding box center [322, 132] width 46 height 7
select select "3"
click at [299, 129] on select "- select Film and plastics Papers Liners Adhesives Miscellaneous" at bounding box center [322, 132] width 46 height 7
click at [326, 143] on select "- select 2018 CCK Liner, bleached (inc. silicone) 2018 Foil 2018- PCK Liner 201…" at bounding box center [347, 142] width 96 height 7
select select "346"
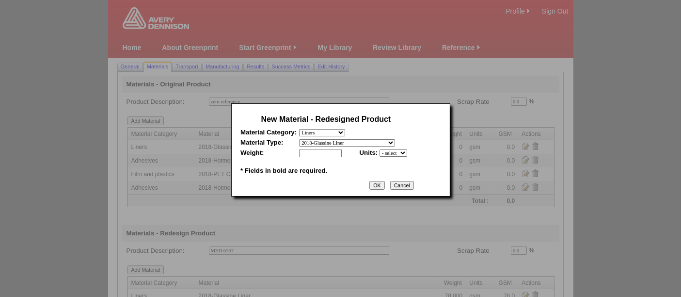
click at [299, 139] on select "- select 2018 CCK Liner, bleached (inc. silicone) 2018 Foil 2018- PCK Liner 201…" at bounding box center [347, 142] width 96 height 7
click at [326, 149] on input "text" at bounding box center [320, 153] width 43 height 8
type input "60"
click at [392, 149] on select "- select mil lbs microns gsm" at bounding box center [394, 152] width 28 height 7
select select "5"
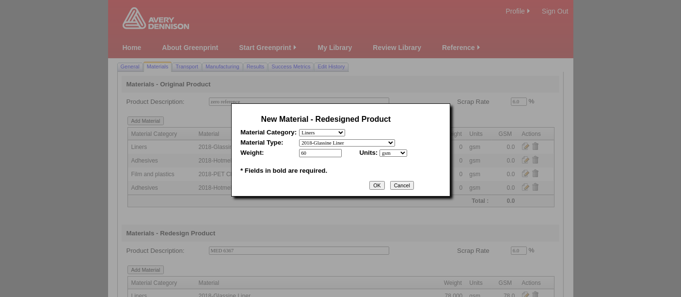
click at [380, 149] on select "- select mil lbs microns gsm" at bounding box center [394, 152] width 28 height 7
click at [384, 183] on input "OK" at bounding box center [376, 185] width 15 height 9
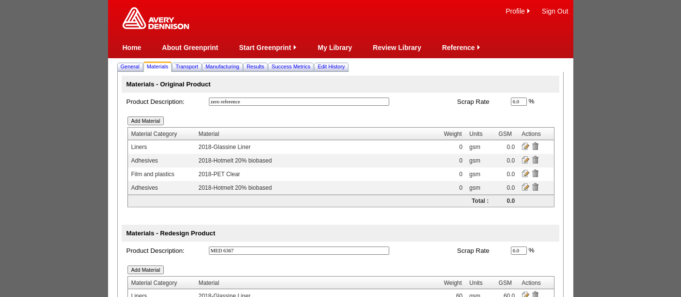
click at [246, 247] on input "MED 6367" at bounding box center [299, 250] width 180 height 8
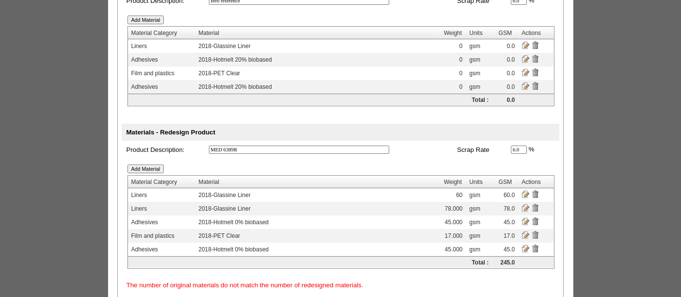
scroll to position [136, 0]
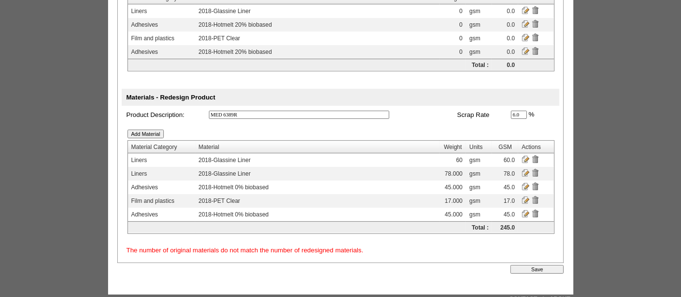
type input "MED 6389R"
click at [532, 265] on input "Save" at bounding box center [536, 269] width 53 height 9
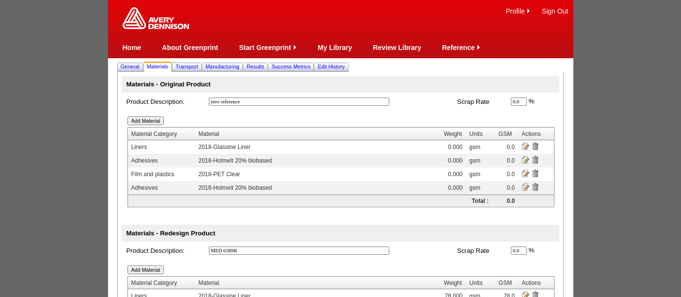
scroll to position [130, 0]
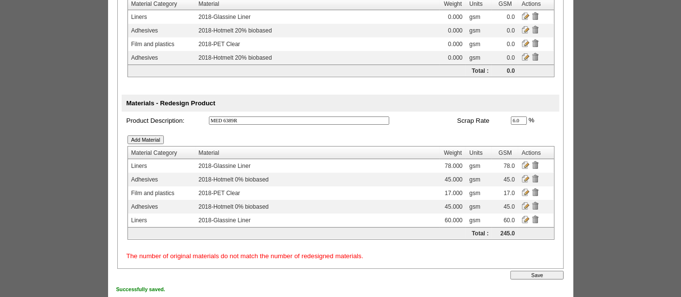
click at [525, 188] on input "image" at bounding box center [526, 192] width 8 height 8
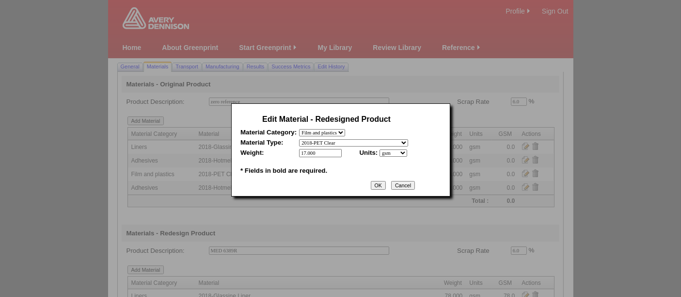
click at [401, 141] on select "- select 2018- Polyurethane 2018 PU Flex Clear 2018 PU Flex Pigmented 2018-Acry…" at bounding box center [353, 142] width 109 height 7
select select "331"
click at [299, 139] on select "- select 2018- Polyurethane 2018 PU Flex Clear 2018 PU Flex Pigmented 2018-Acry…" at bounding box center [353, 142] width 109 height 7
click at [378, 182] on input "OK" at bounding box center [378, 185] width 15 height 9
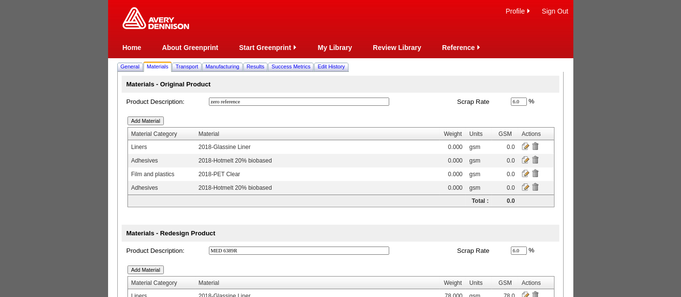
scroll to position [136, 0]
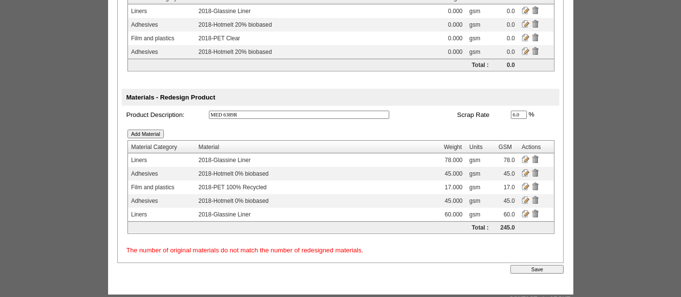
click at [537, 265] on input "Save" at bounding box center [536, 269] width 53 height 9
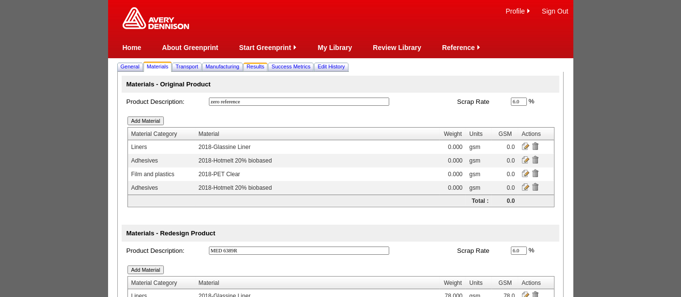
click at [265, 65] on span "Results" at bounding box center [256, 66] width 18 height 6
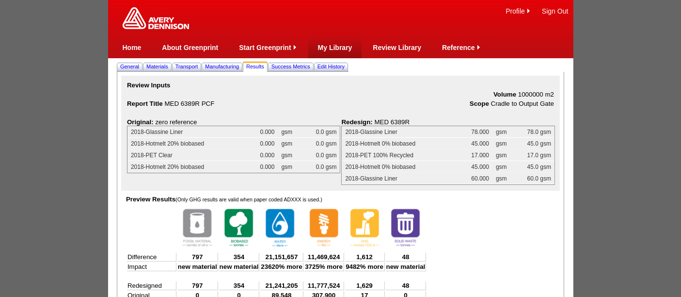
click at [337, 45] on link "My Library" at bounding box center [335, 48] width 34 height 8
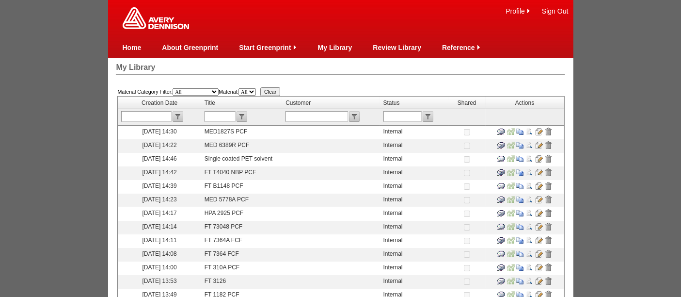
click at [536, 130] on input "image" at bounding box center [539, 131] width 8 height 8
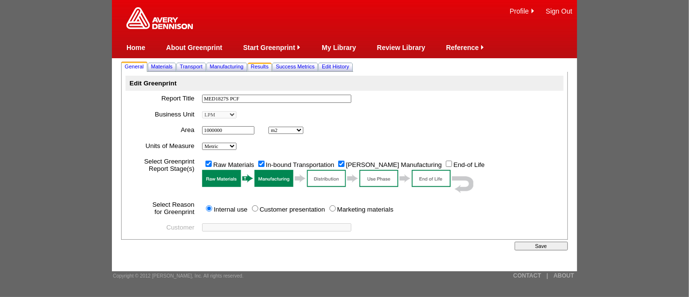
click at [269, 68] on span "Results" at bounding box center [260, 66] width 18 height 6
